Goal: Information Seeking & Learning: Learn about a topic

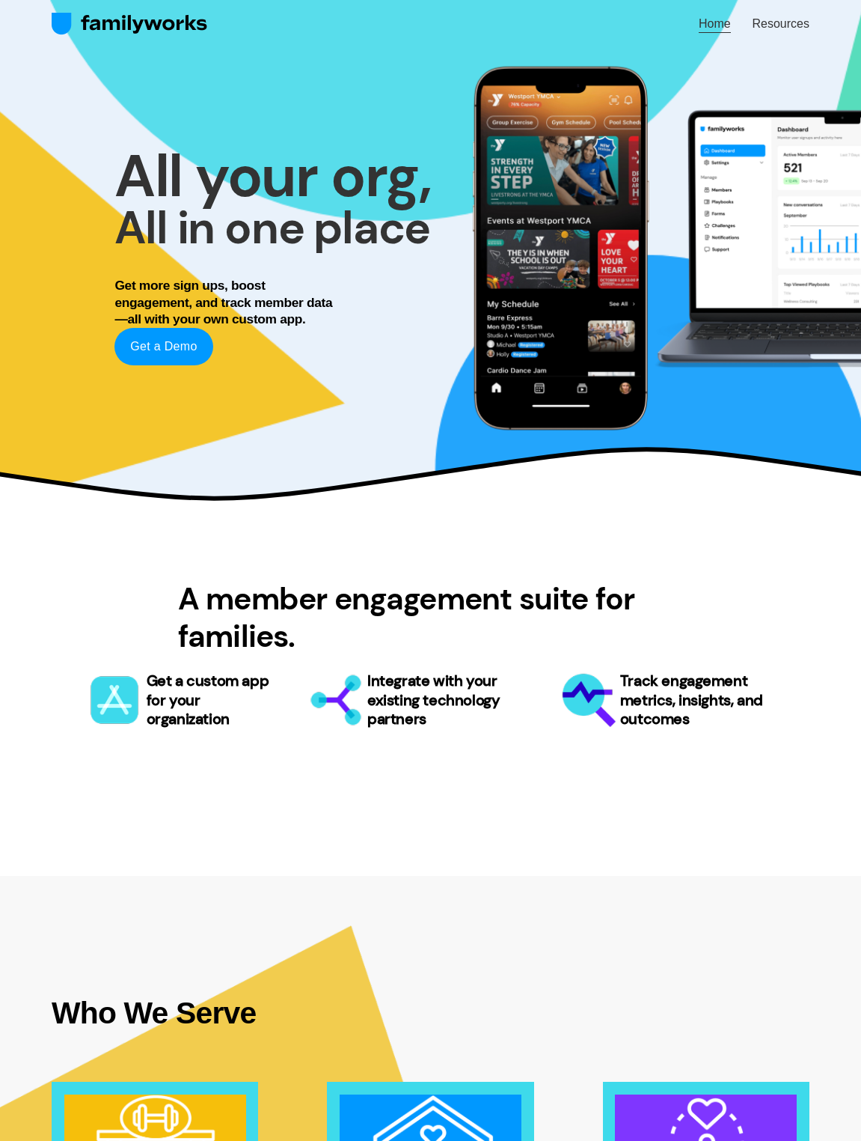
click at [781, 24] on span "Resources" at bounding box center [780, 24] width 57 height 18
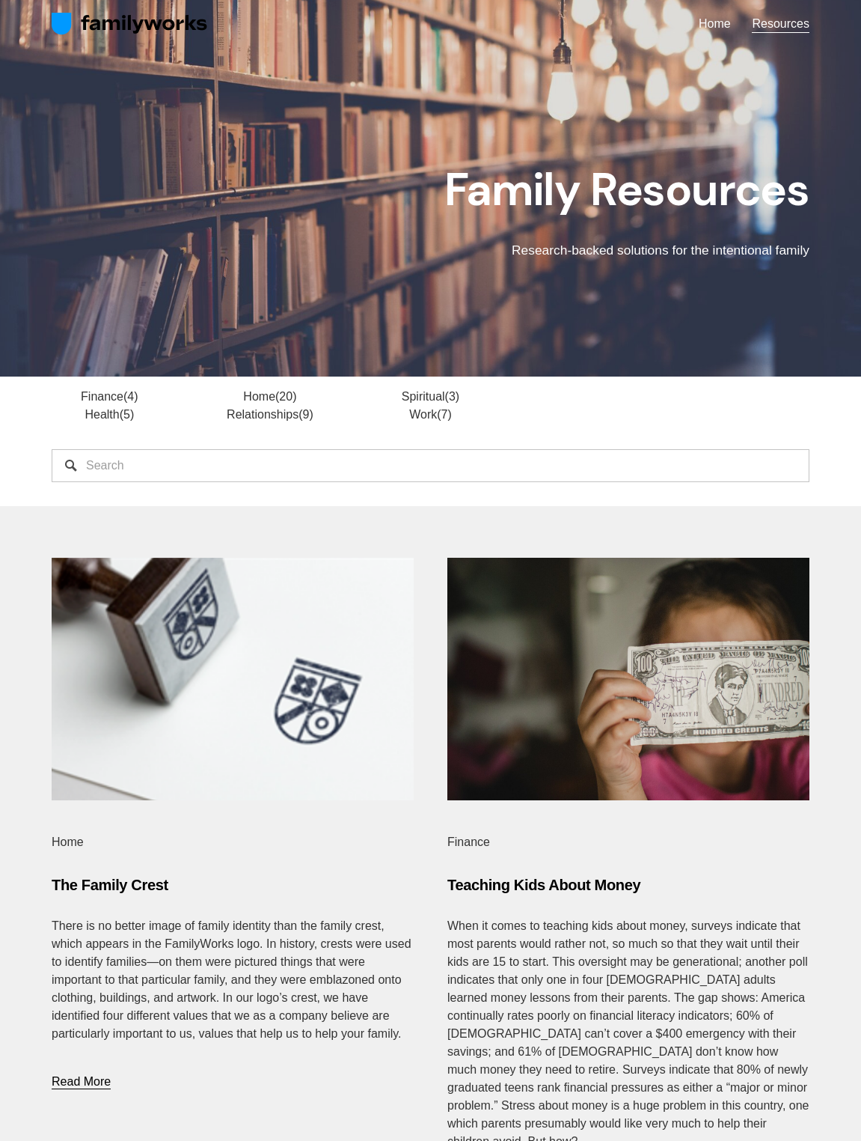
click at [544, 885] on span "Teaching Kids About Money" at bounding box center [544, 884] width 193 height 16
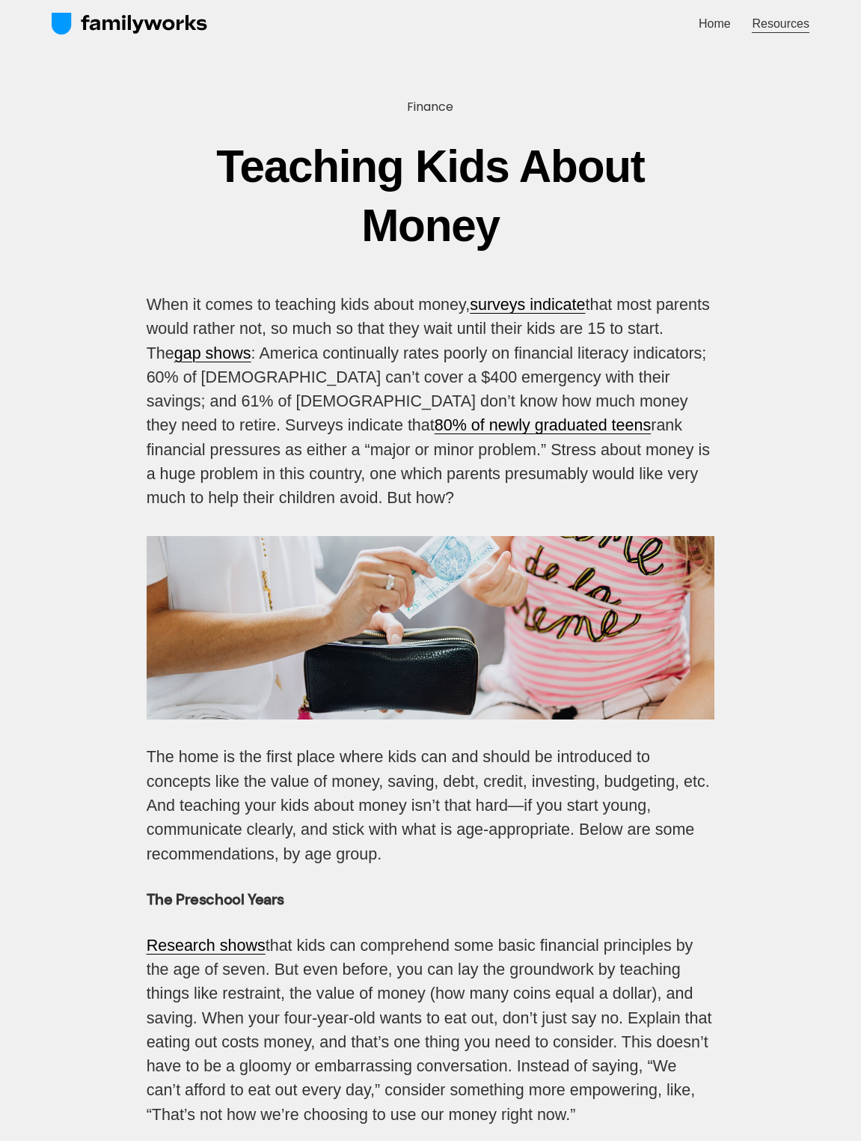
click at [781, 24] on span "Resources" at bounding box center [780, 24] width 57 height 18
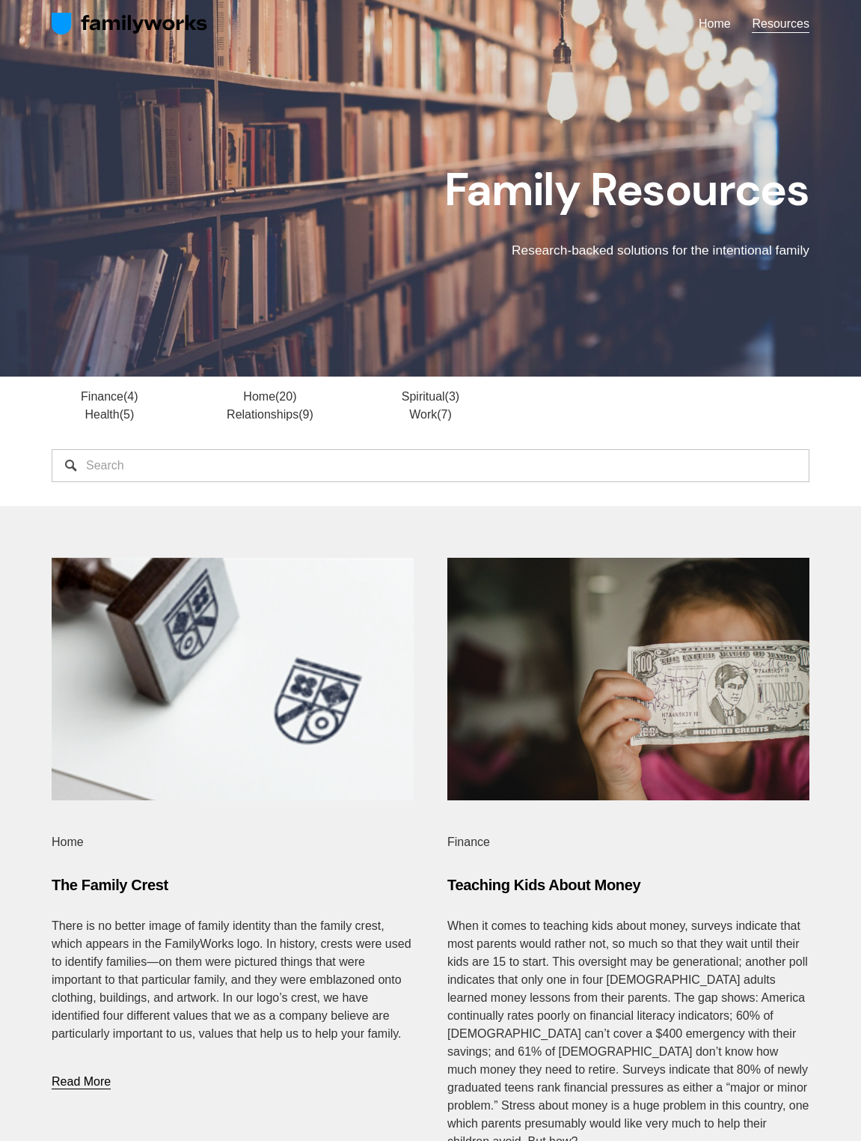
click at [109, 885] on span "The Family Crest" at bounding box center [110, 884] width 117 height 16
